Goal: Task Accomplishment & Management: Use online tool/utility

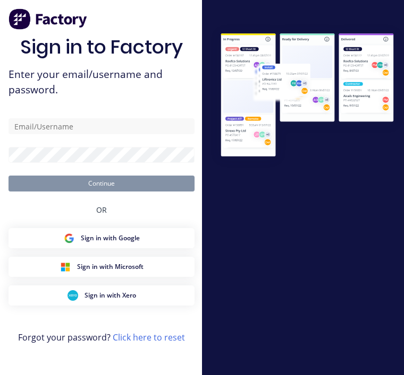
scroll to position [64, 0]
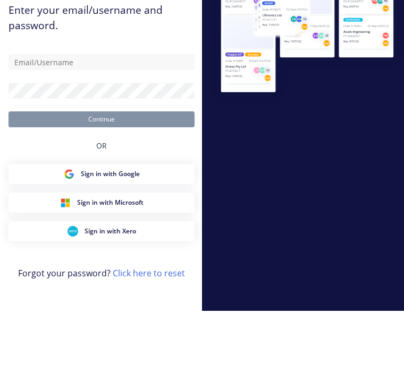
click at [90, 118] on input "text" at bounding box center [101, 126] width 186 height 16
click at [320, 116] on img at bounding box center [306, 96] width 193 height 144
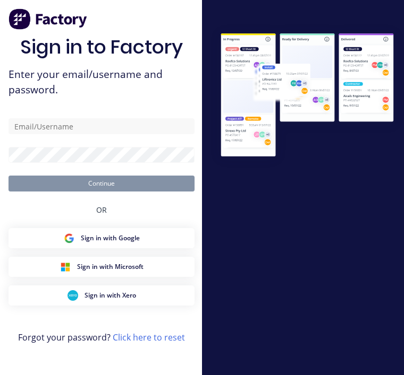
click at [89, 97] on div "Sign in to Factory Enter your email/username and password. Continue OR Sign in …" at bounding box center [101, 198] width 186 height 337
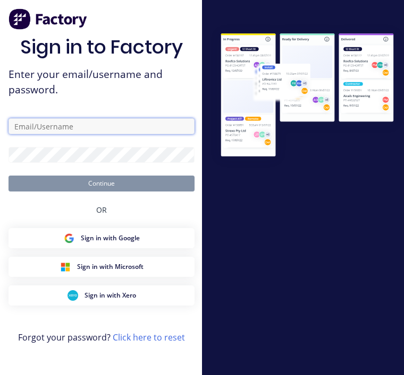
click at [103, 118] on input "text" at bounding box center [101, 126] width 186 height 16
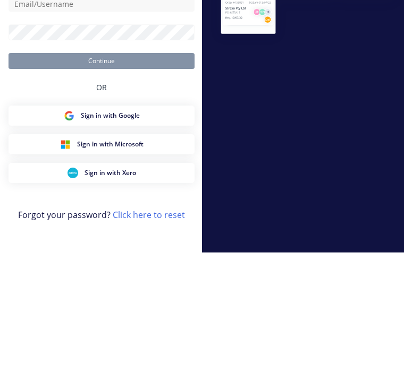
click at [249, 111] on div at bounding box center [303, 188] width 202 height 328
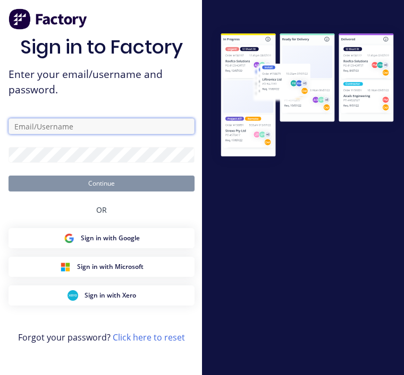
click at [108, 118] on input "text" at bounding box center [101, 126] width 186 height 16
type input "[EMAIL_ADDRESS][DOMAIN_NAME]"
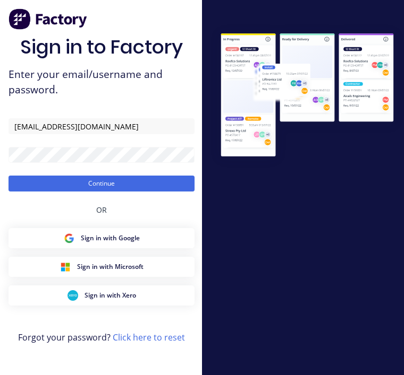
click at [115, 176] on button "Continue" at bounding box center [101, 184] width 186 height 16
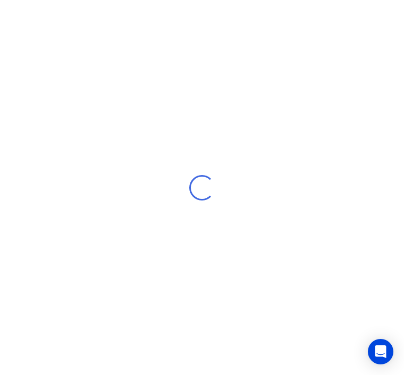
scroll to position [14, 0]
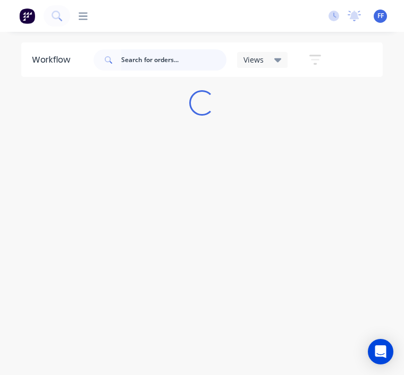
click at [142, 56] on input "text" at bounding box center [173, 59] width 105 height 21
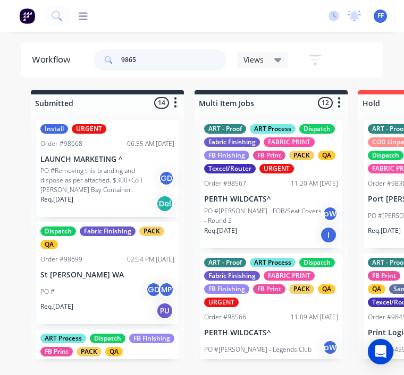
type input "98653"
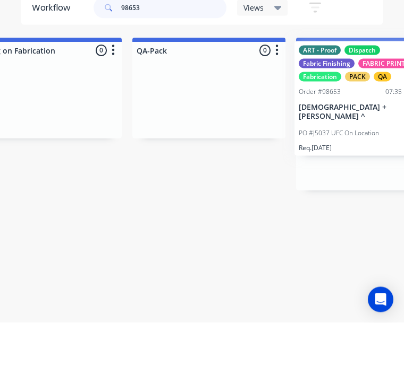
scroll to position [14, 2684]
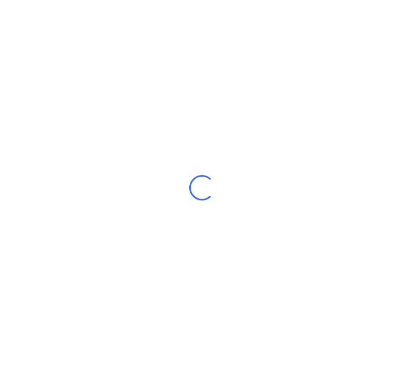
scroll to position [14, 0]
